Goal: Transaction & Acquisition: Purchase product/service

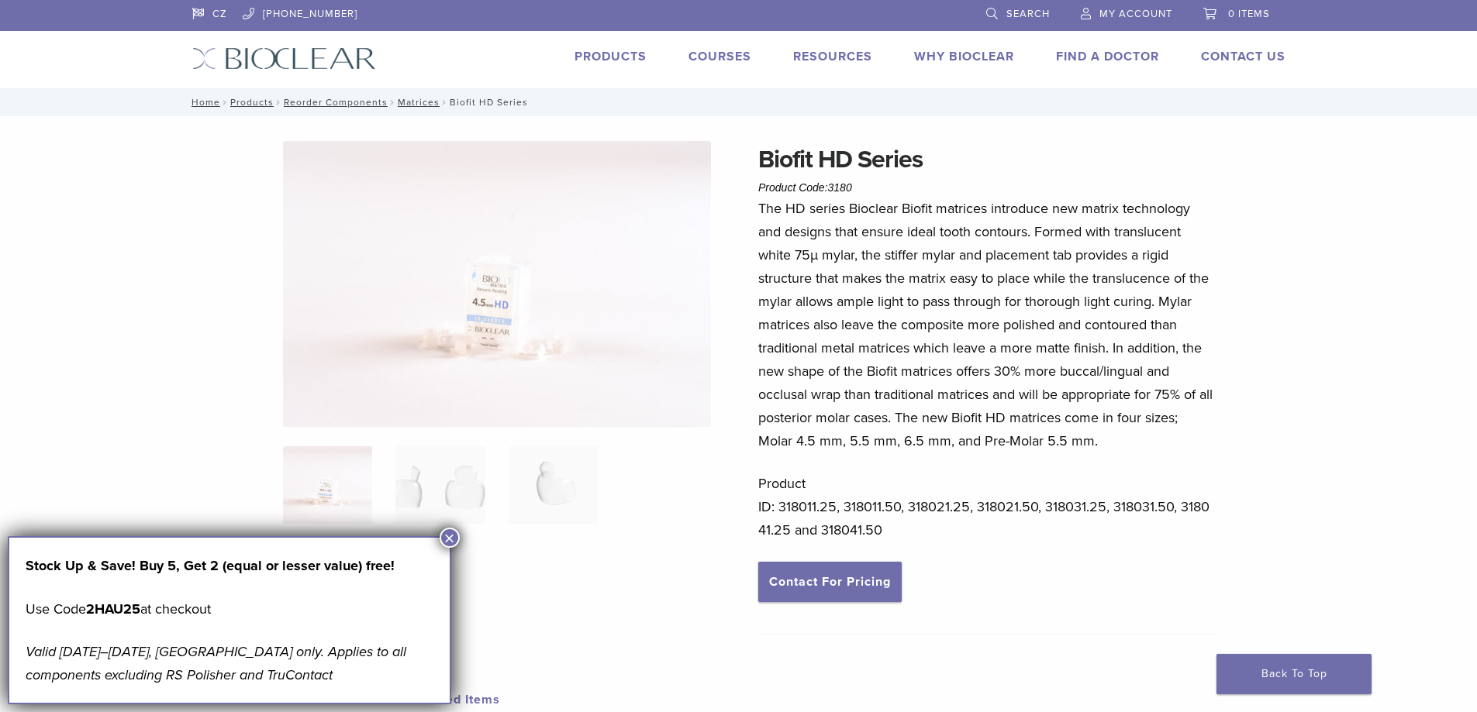
click at [436, 527] on ol at bounding box center [496, 496] width 451 height 98
click at [422, 101] on link "Matrices" at bounding box center [419, 102] width 42 height 11
click at [451, 532] on button "×" at bounding box center [450, 538] width 20 height 20
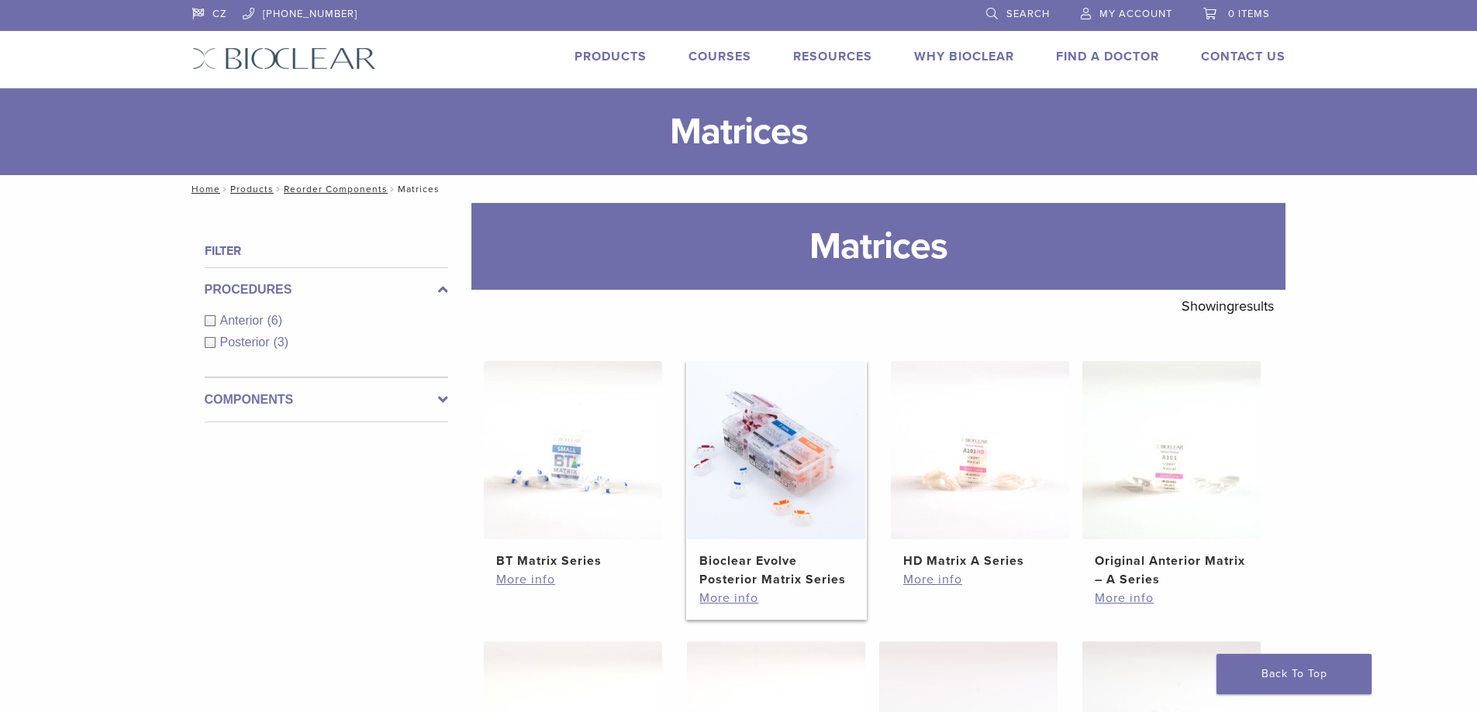
click at [773, 451] on img at bounding box center [776, 450] width 178 height 178
